Goal: Ask a question

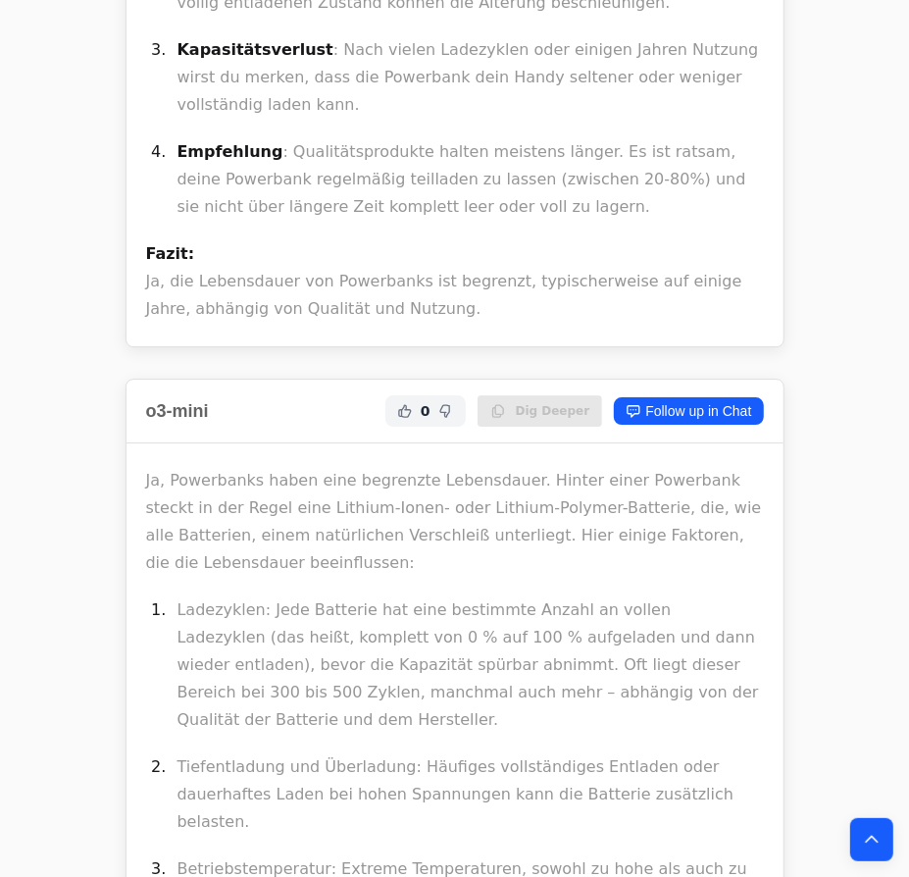
scroll to position [9106, 0]
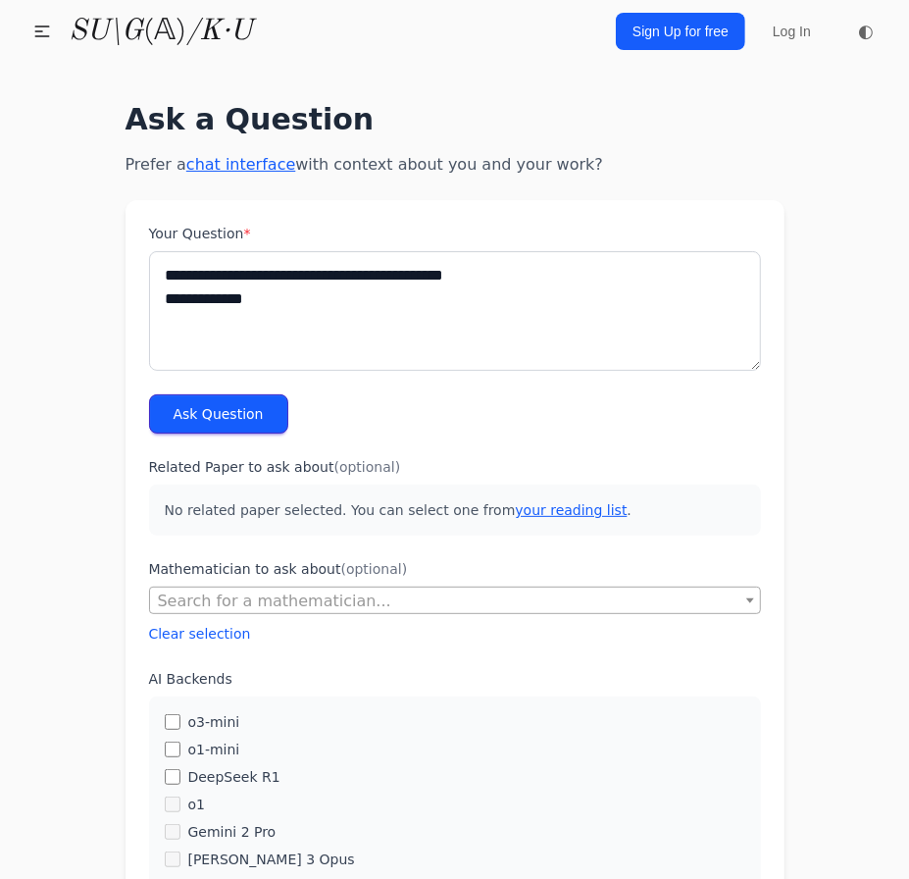
type textarea "**********"
click at [239, 407] on button "Ask Question" at bounding box center [218, 413] width 139 height 39
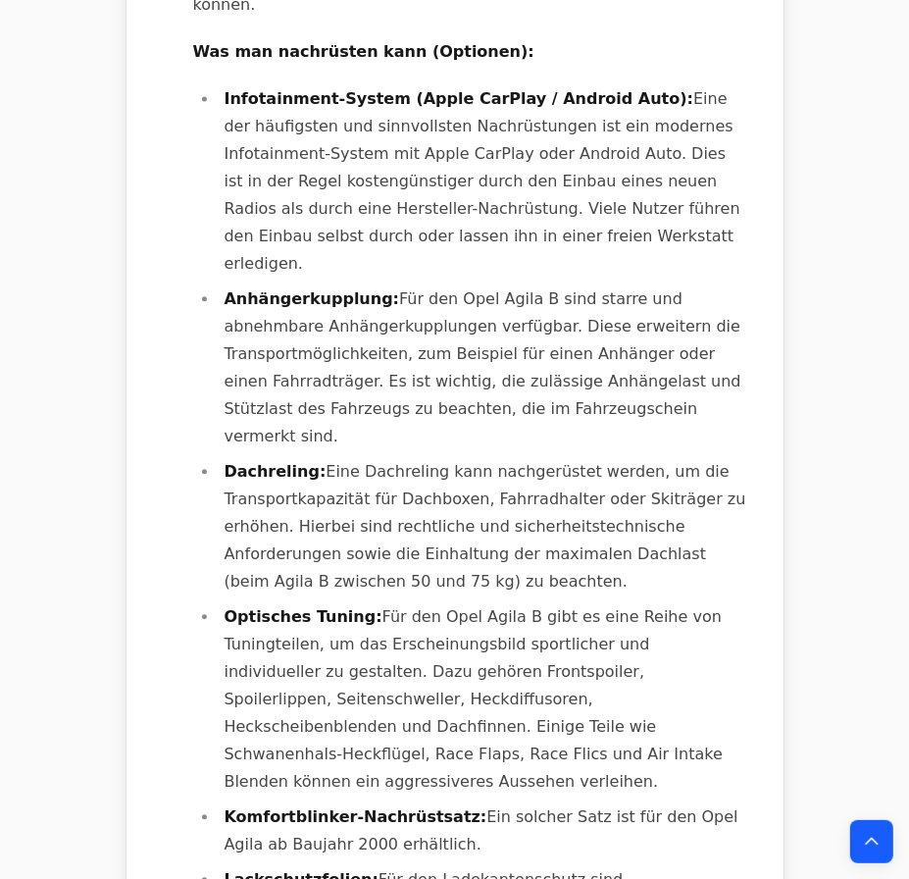
scroll to position [1873, 0]
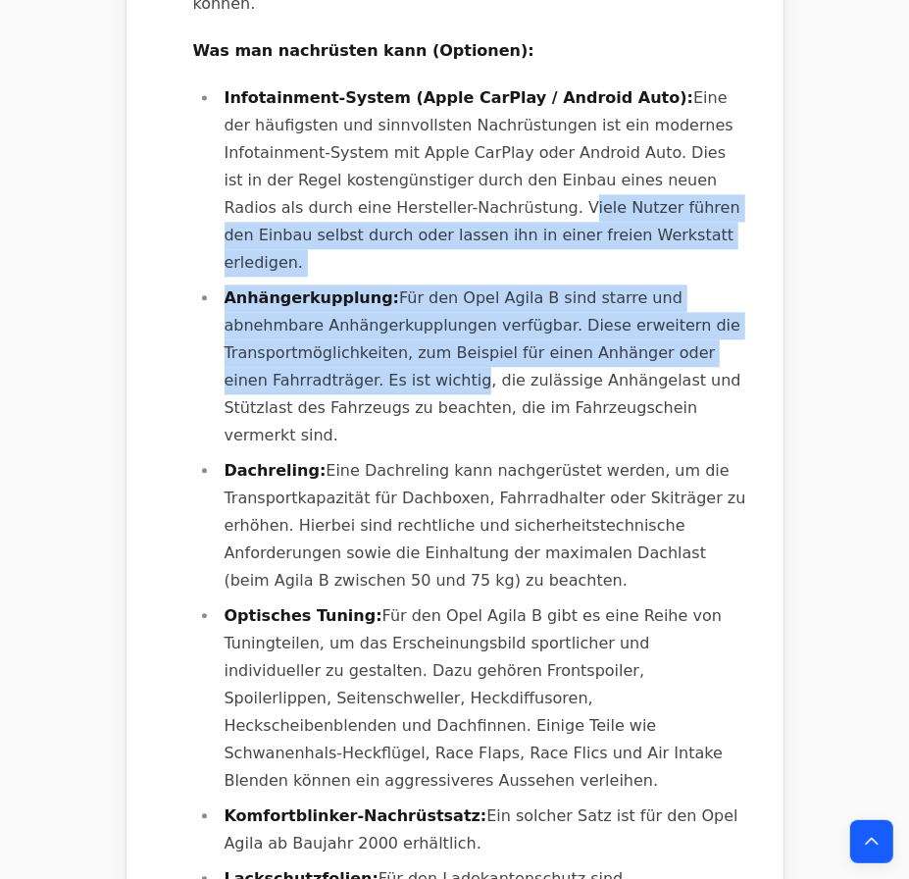
drag, startPoint x: 323, startPoint y: 175, endPoint x: 402, endPoint y: 332, distance: 175.9
click at [402, 332] on ul "Infotainment-System (Apple CarPlay / Android Auto): Eine der häufigsten und sin…" at bounding box center [470, 502] width 555 height 836
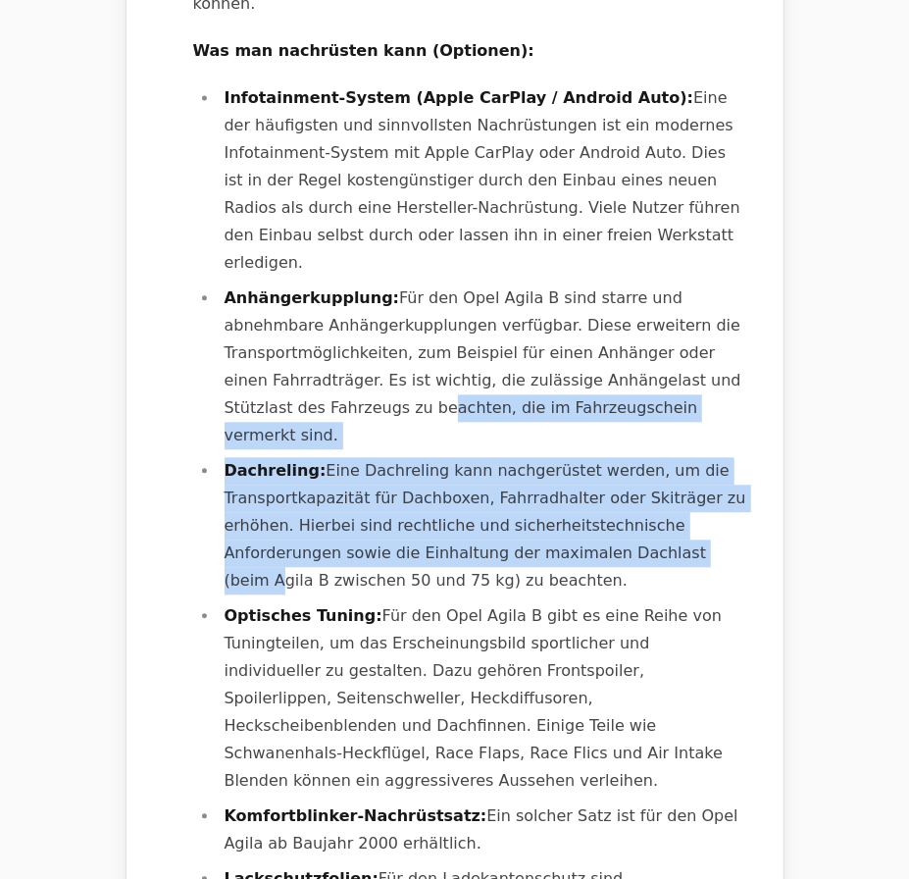
drag, startPoint x: 515, startPoint y: 479, endPoint x: 329, endPoint y: 351, distance: 225.9
click at [329, 351] on ul "Infotainment-System (Apple CarPlay / Android Auto): Eine der häufigsten und sin…" at bounding box center [470, 502] width 555 height 836
click at [329, 351] on li "Anhängerkupplung: Für den Opel Agila B sind starre und abnehmbare Anhängerkuppl…" at bounding box center [484, 367] width 530 height 165
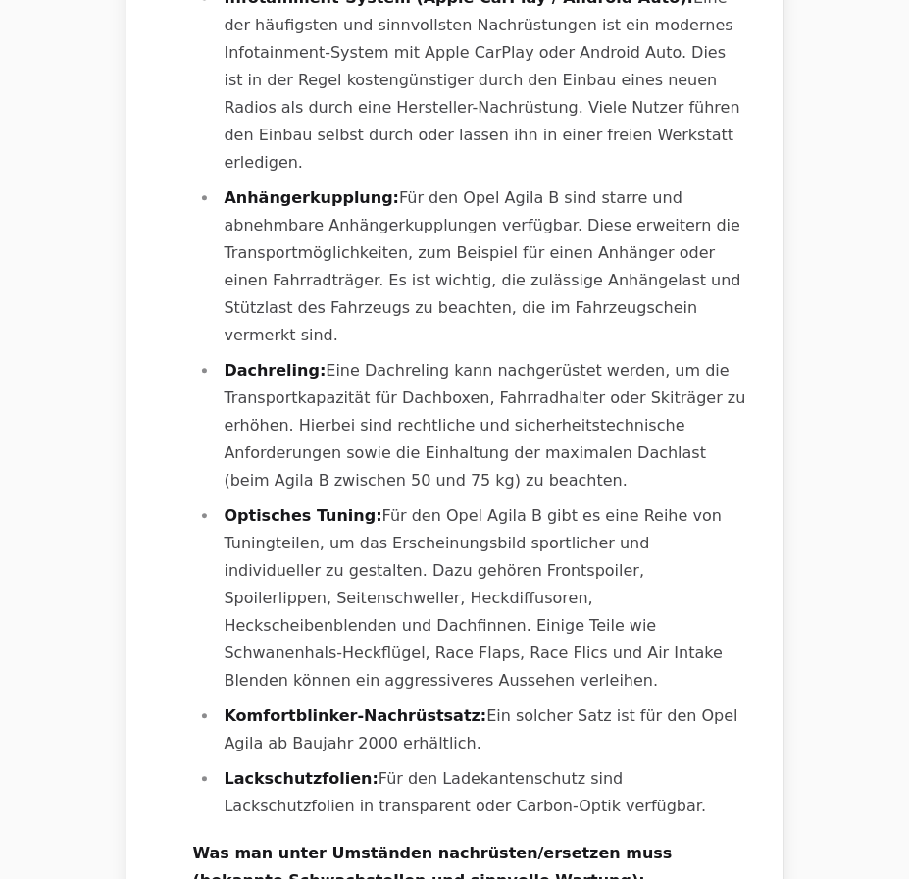
scroll to position [2229, 0]
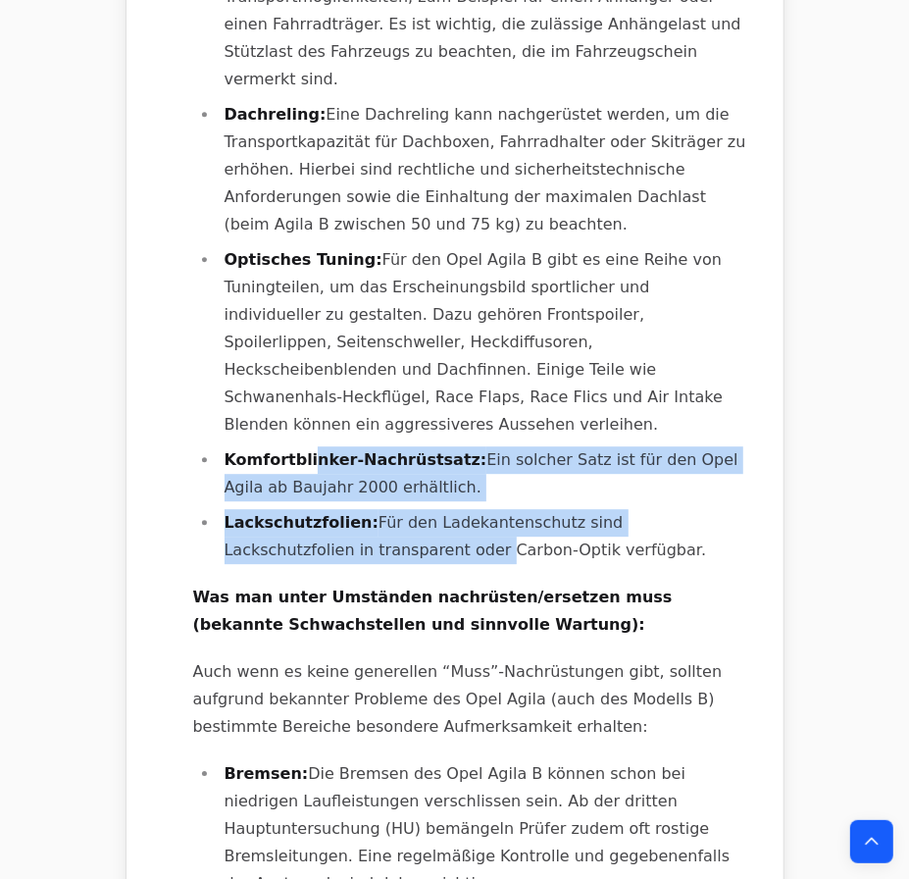
drag, startPoint x: 303, startPoint y: 350, endPoint x: 349, endPoint y: 454, distance: 113.8
click at [349, 454] on div "Der Opel Agila B (Baujahr [DATE]-[DATE]) bietet verschiedene Möglichkeiten zur …" at bounding box center [470, 756] width 555 height 2464
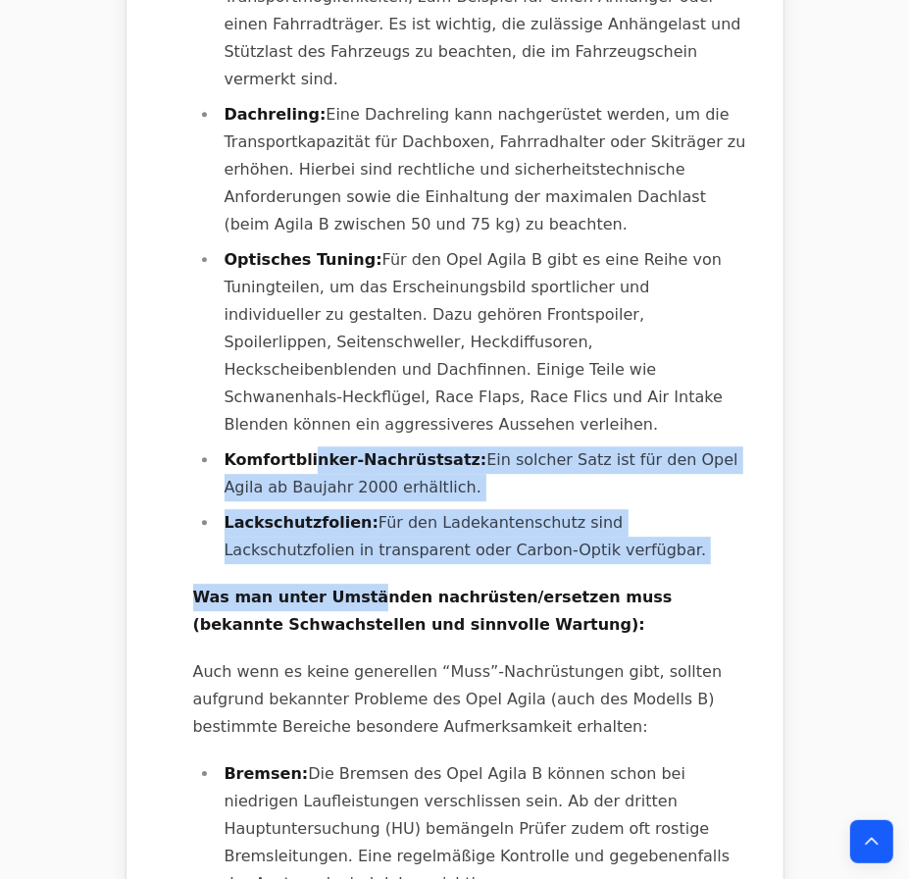
click at [350, 455] on div "Der Opel Agila B (Baujahr [DATE]-[DATE]) bietet verschiedene Möglichkeiten zur …" at bounding box center [470, 756] width 555 height 2464
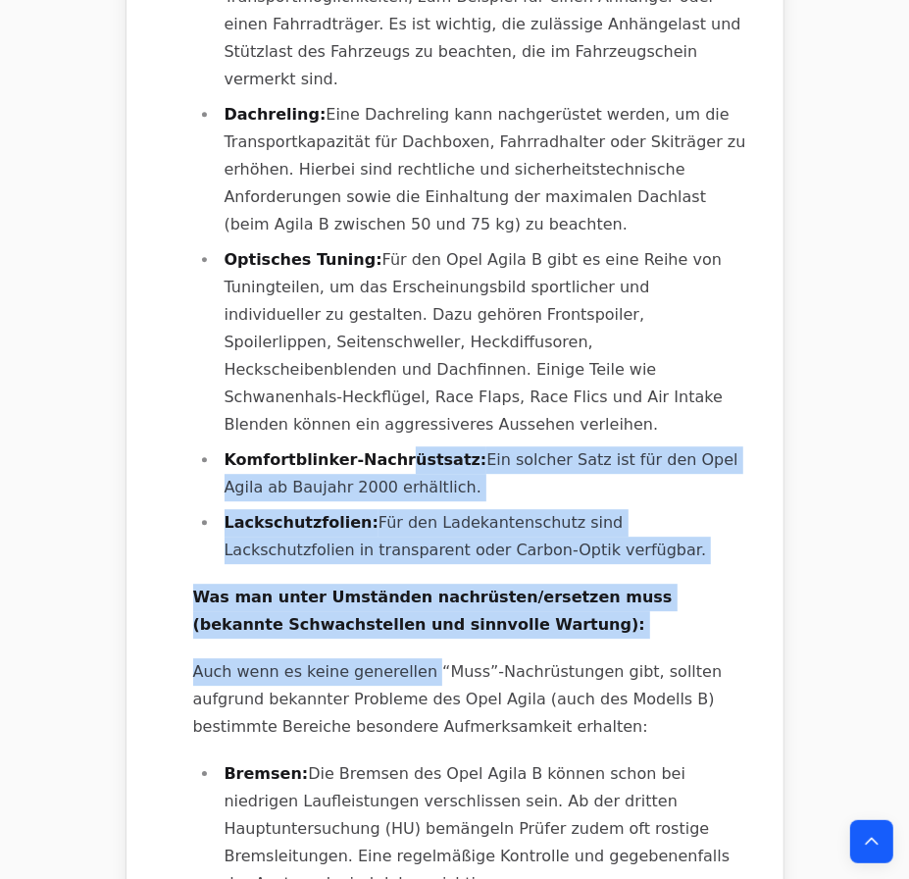
drag, startPoint x: 410, startPoint y: 566, endPoint x: 373, endPoint y: 269, distance: 299.6
click at [374, 278] on div "Der Opel Agila B (Baujahr [DATE]-[DATE]) bietet verschiedene Möglichkeiten zur …" at bounding box center [470, 756] width 555 height 2464
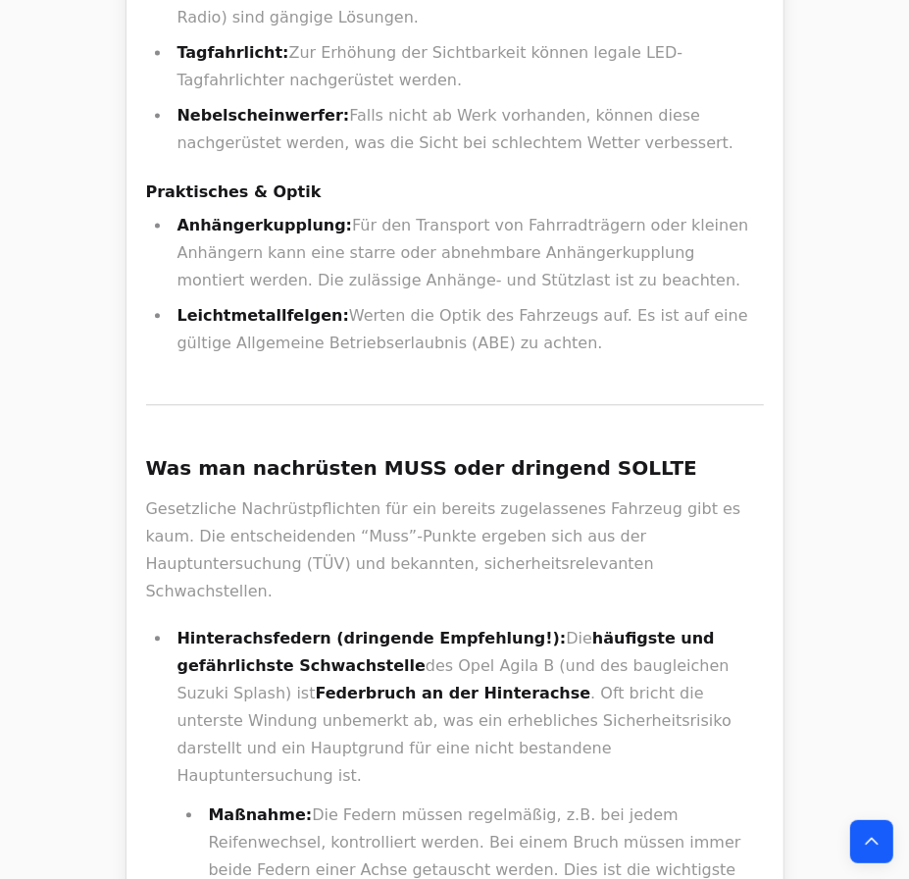
scroll to position [1784, 0]
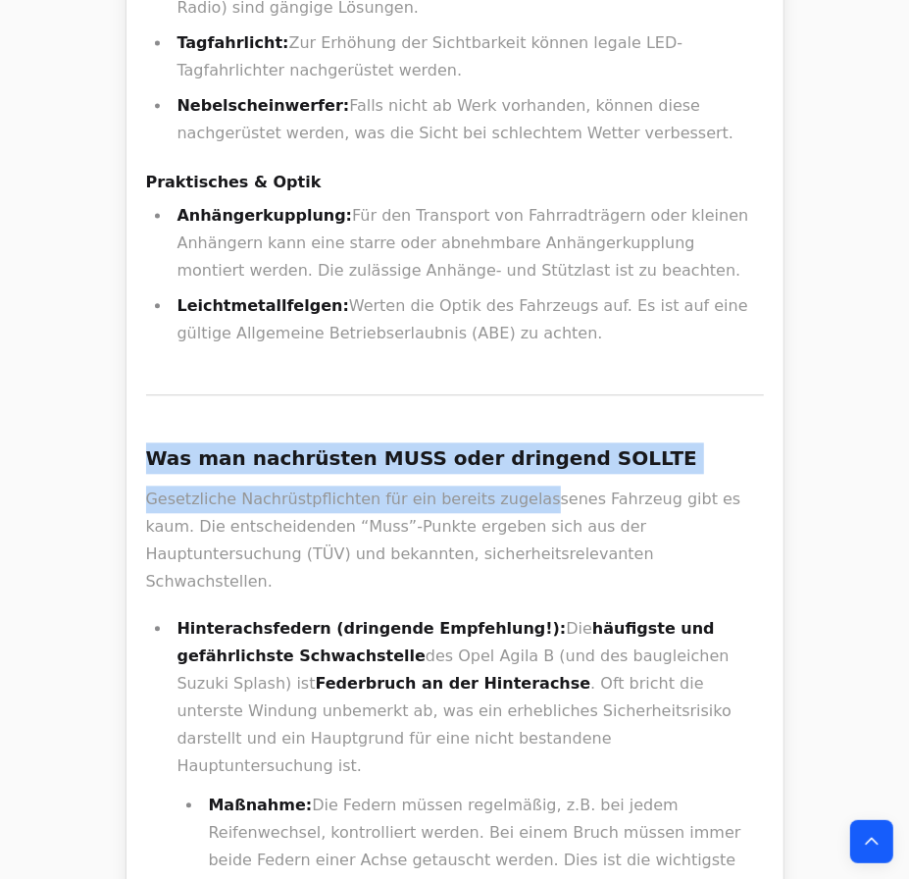
drag, startPoint x: 468, startPoint y: 249, endPoint x: 507, endPoint y: 391, distance: 147.6
click at [507, 391] on div "Beim Opel Agila B (Baujahr [DATE]-[DATE]) gibt es eine klare Unterscheidung zwi…" at bounding box center [455, 190] width 618 height 2191
click at [507, 486] on p "Gesetzliche Nachrüstpflichten für ein bereits zugelassenes Fahrzeug gibt es kau…" at bounding box center [455, 541] width 618 height 110
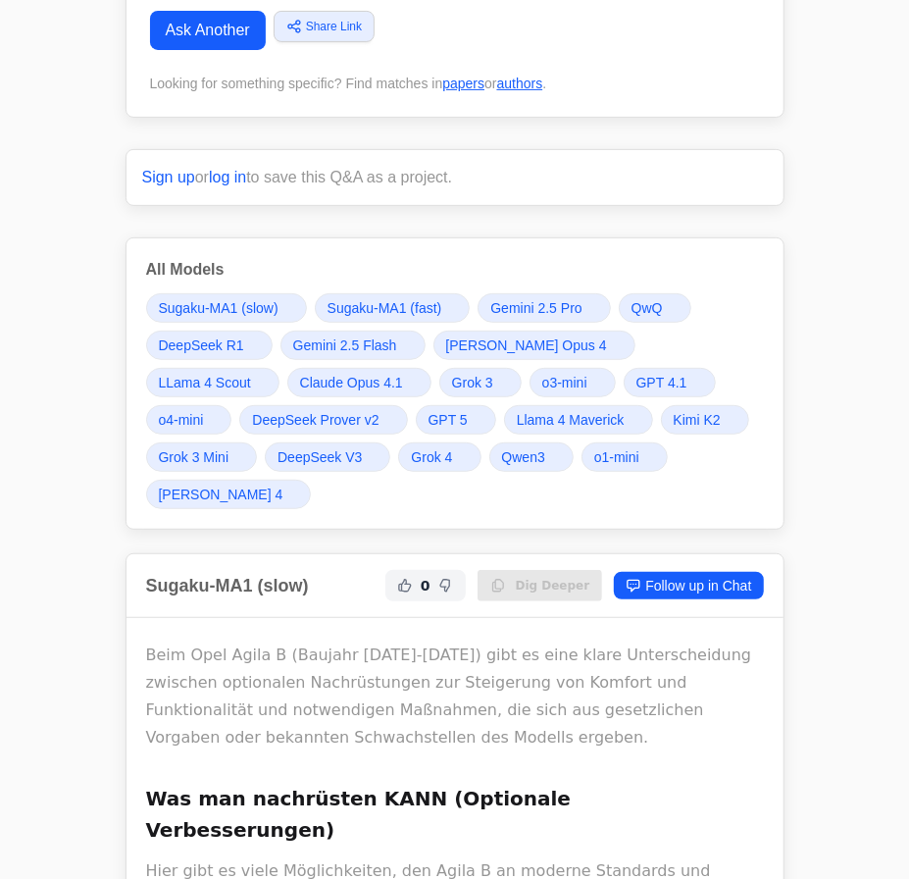
scroll to position [267, 0]
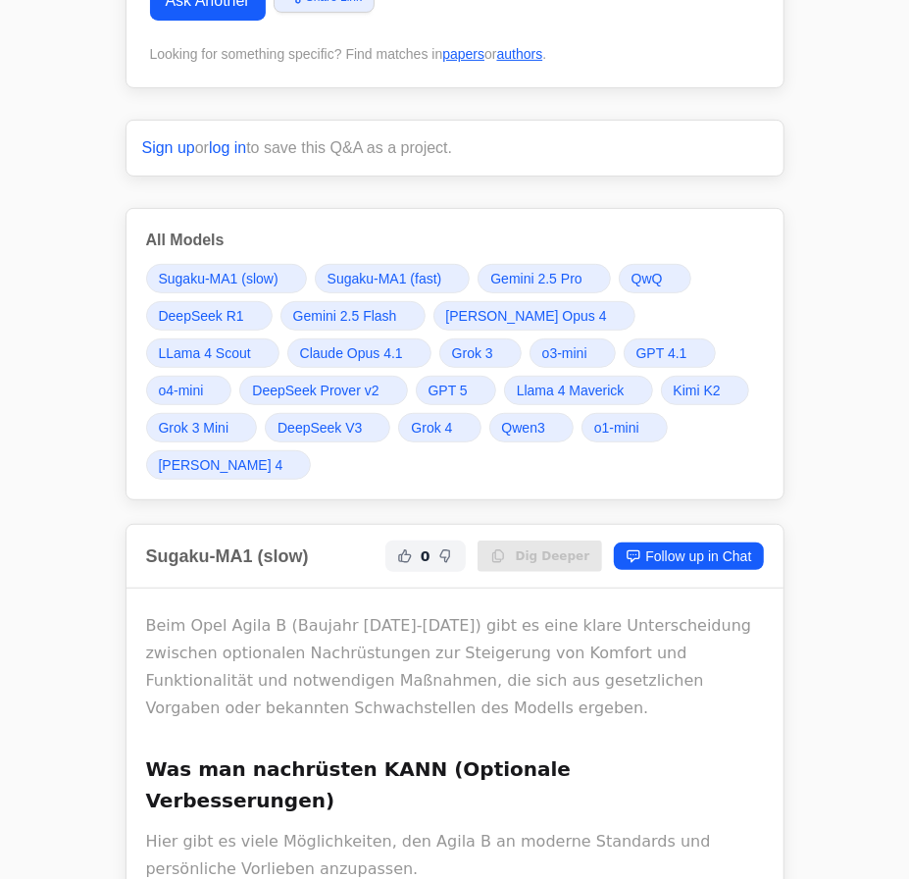
click at [418, 418] on span "Grok 4" at bounding box center [431, 428] width 41 height 20
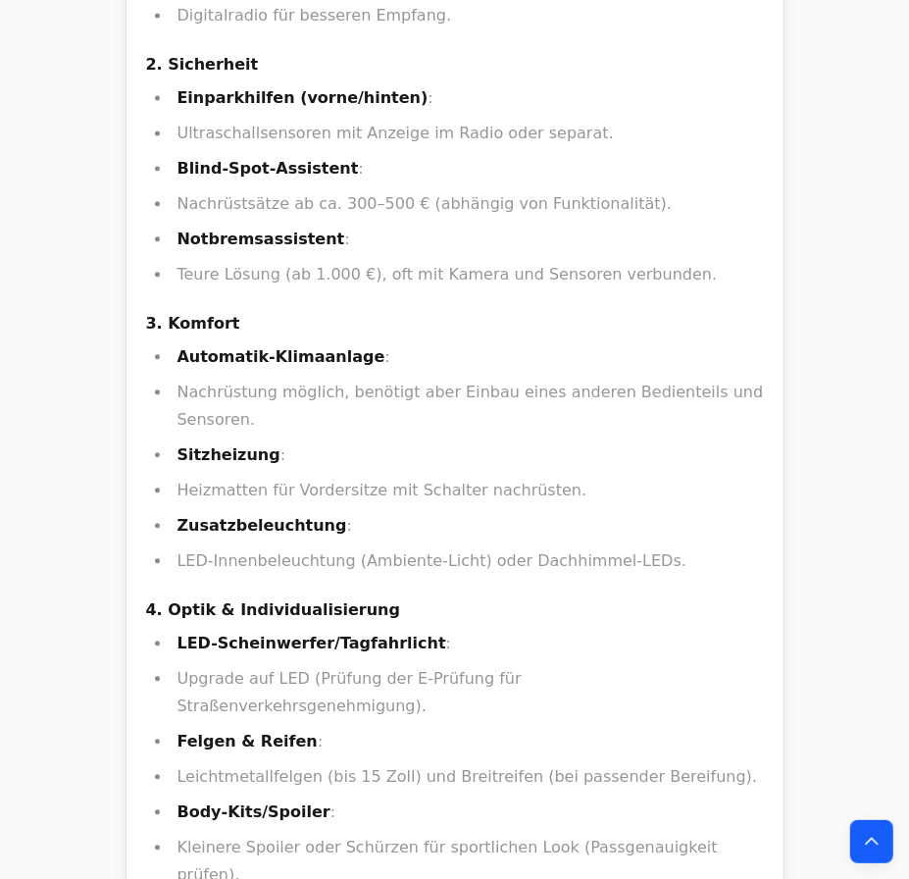
scroll to position [48627, 0]
